Goal: Task Accomplishment & Management: Use online tool/utility

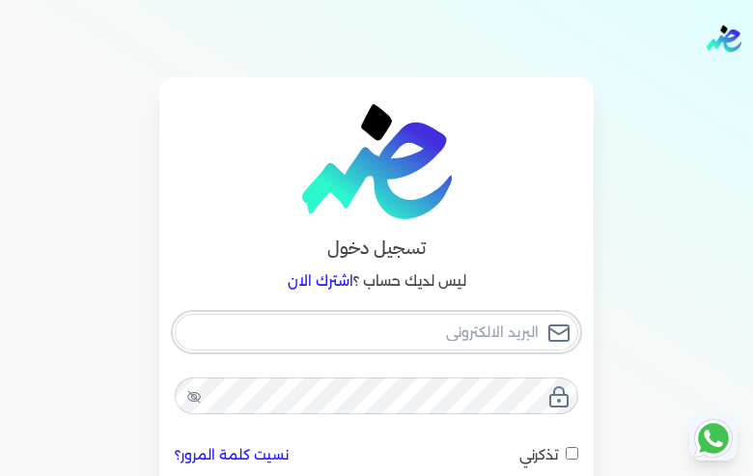
type input "[EMAIL_ADDRESS][DOMAIN_NAME]"
checkbox input "false"
type input "[EMAIL_ADDRESS][DOMAIN_NAME]"
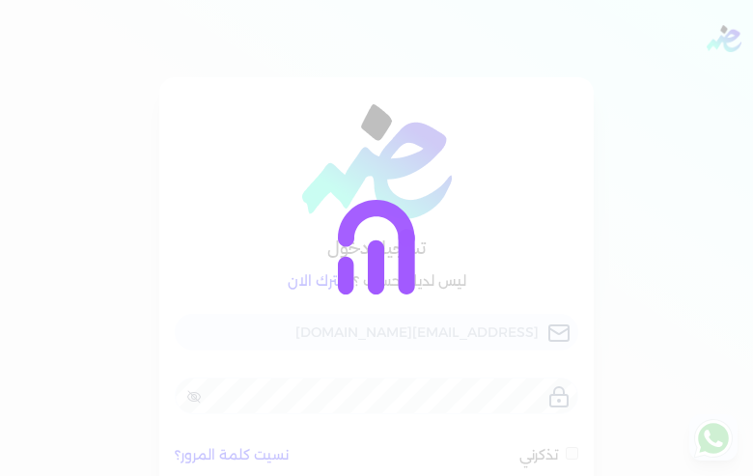
scroll to position [128, 0]
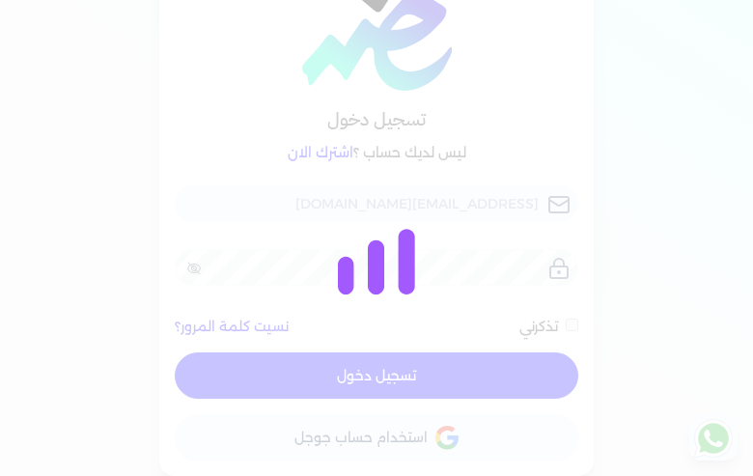
checkbox input "false"
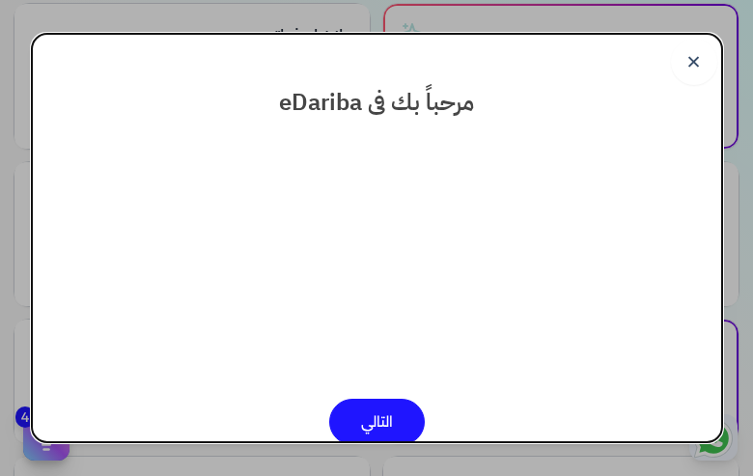
scroll to position [375, 0]
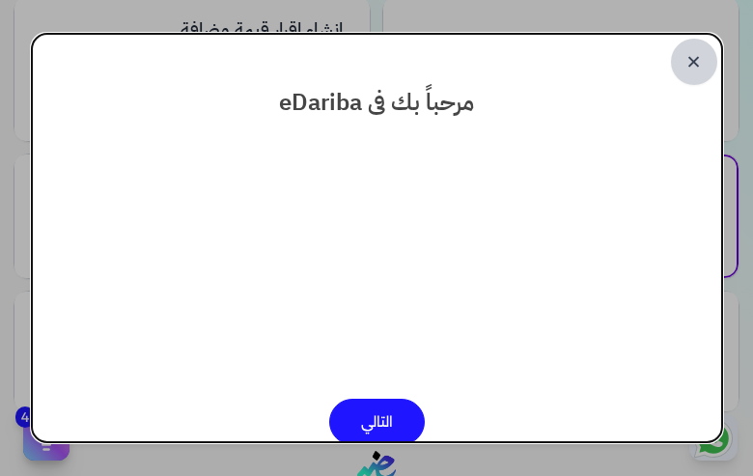
click at [693, 62] on link "✕" at bounding box center [694, 62] width 46 height 46
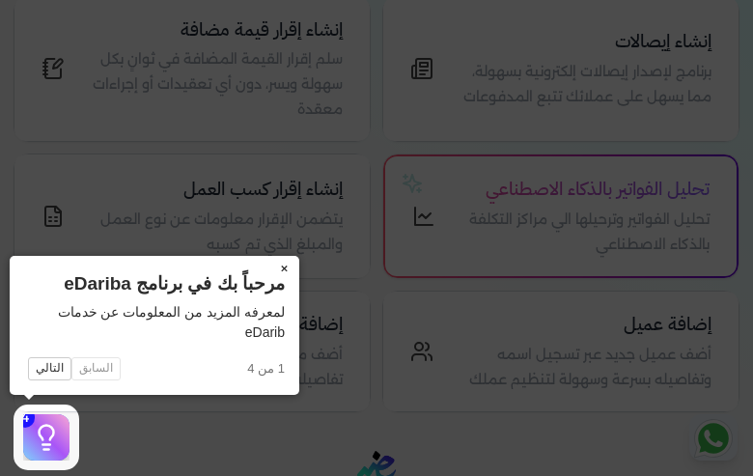
click at [284, 268] on button "×" at bounding box center [283, 269] width 31 height 27
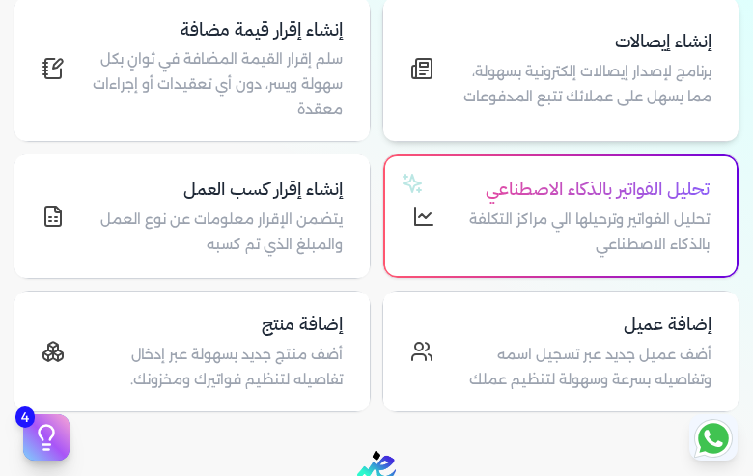
click at [561, 72] on p "برنامج لإصدار إيصالات إلكترونية بسهولة، مما يسهل على عملائك تتبع المدفوعات" at bounding box center [584, 84] width 255 height 49
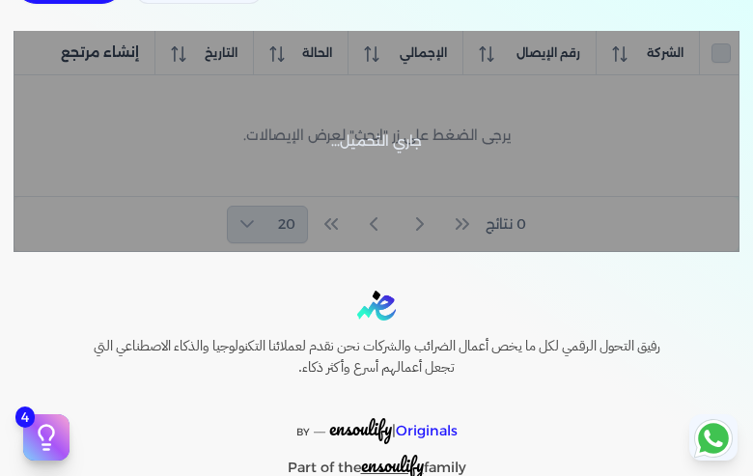
scroll to position [329, 0]
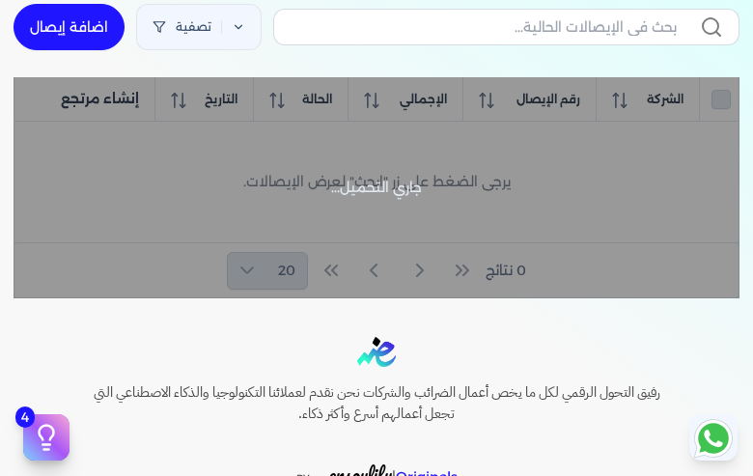
checkbox input "false"
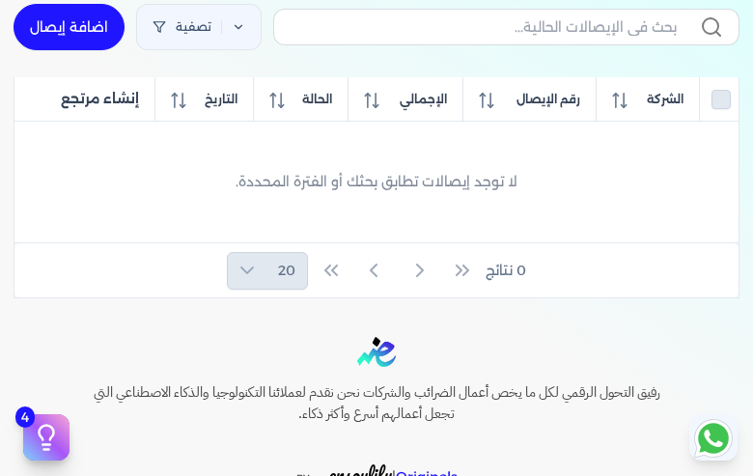
click at [69, 27] on link "اضافة إيصال" at bounding box center [69, 27] width 111 height 46
select select
select select "EGP"
select select "EGS"
select select "B"
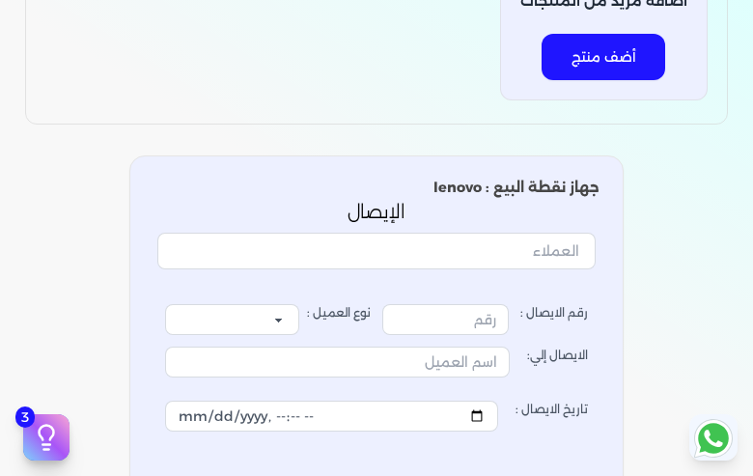
scroll to position [345, 0]
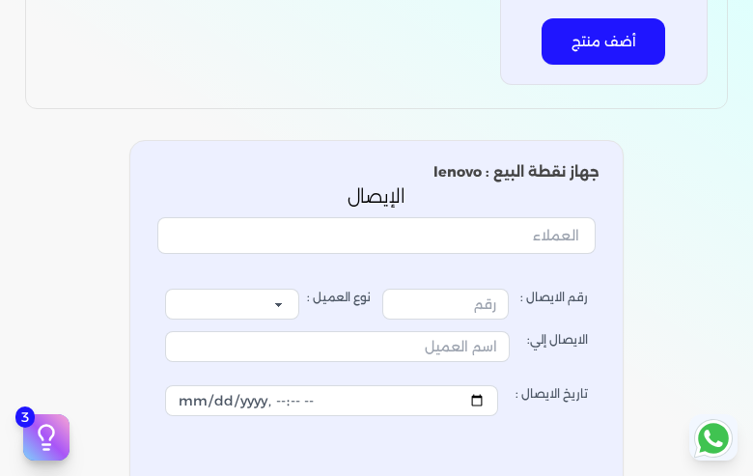
type input "1"
select select "P"
type input "عميل نقدي"
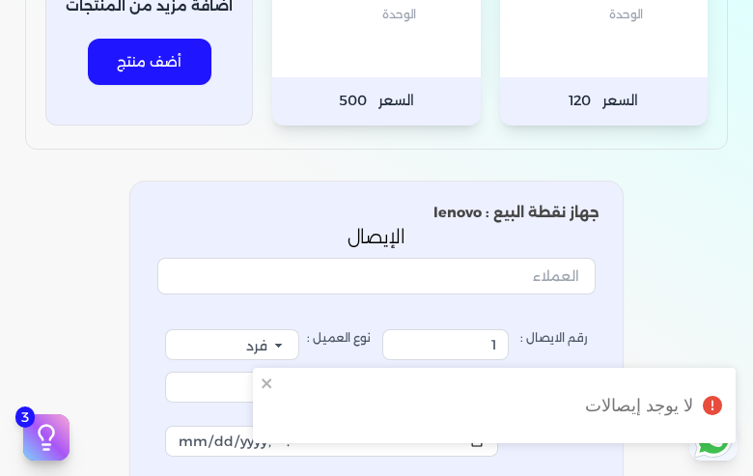
scroll to position [0, 0]
